Goal: Task Accomplishment & Management: Complete application form

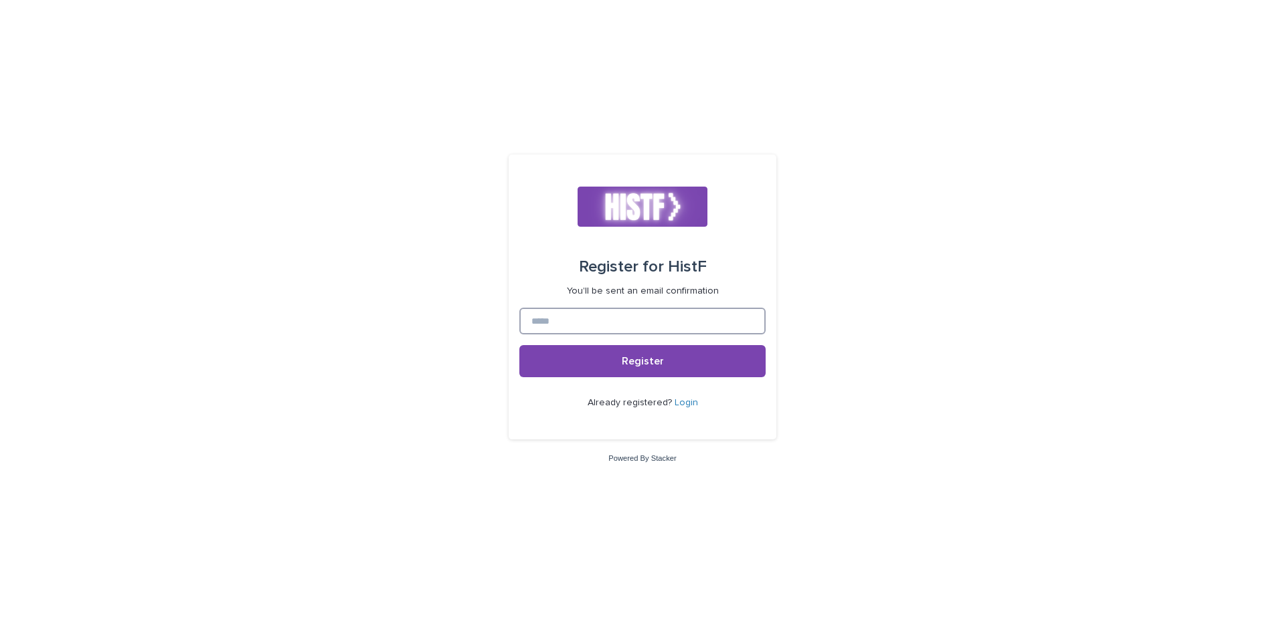
click at [699, 324] on input at bounding box center [642, 321] width 246 height 27
type input "*"
click at [745, 322] on input at bounding box center [642, 321] width 246 height 27
type input "**********"
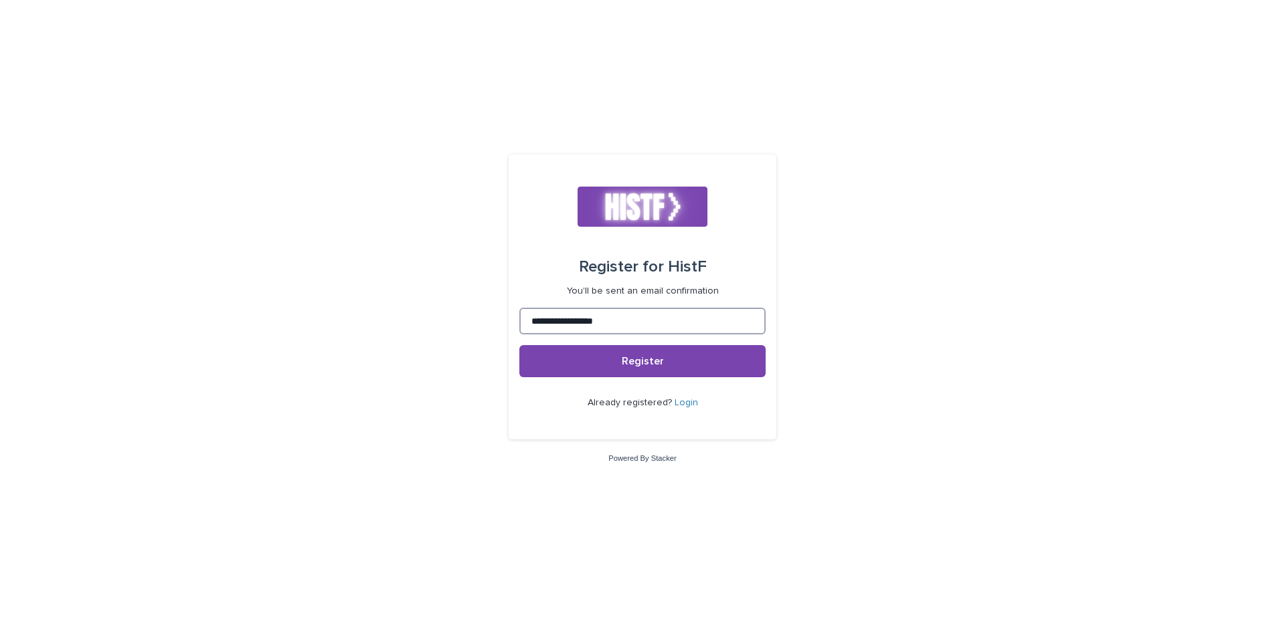
click at [519, 345] on button "Register" at bounding box center [642, 361] width 246 height 32
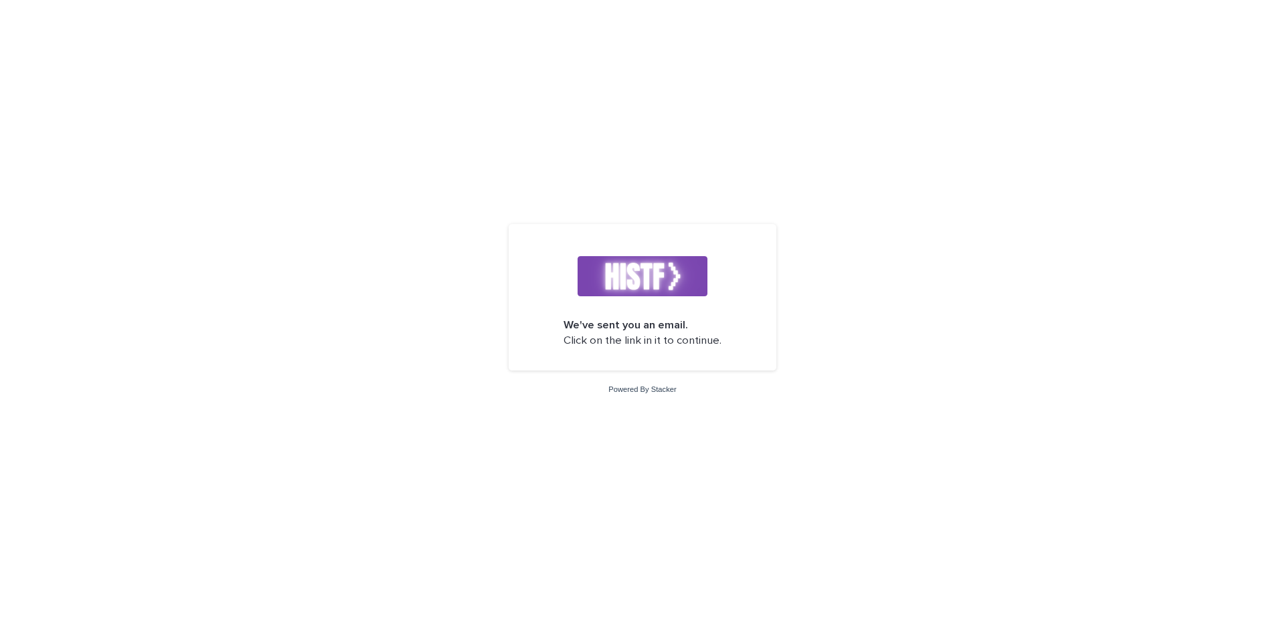
click at [697, 286] on img at bounding box center [643, 276] width 130 height 40
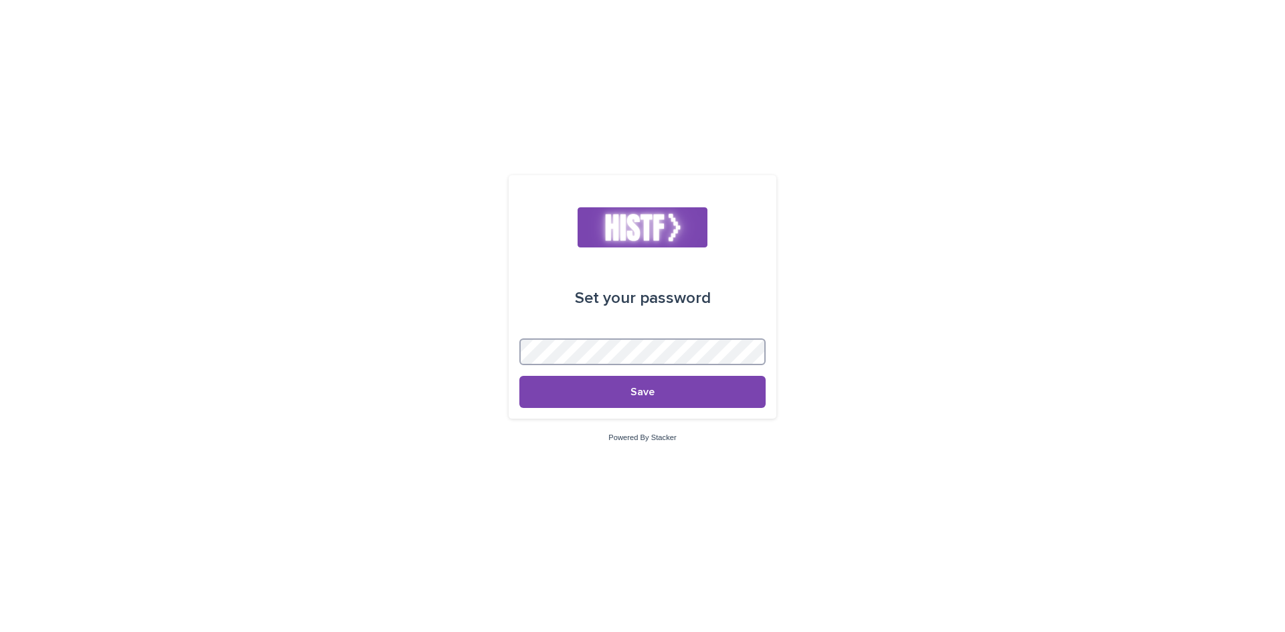
click at [519, 376] on button "Save" at bounding box center [642, 392] width 246 height 32
